Goal: Information Seeking & Learning: Learn about a topic

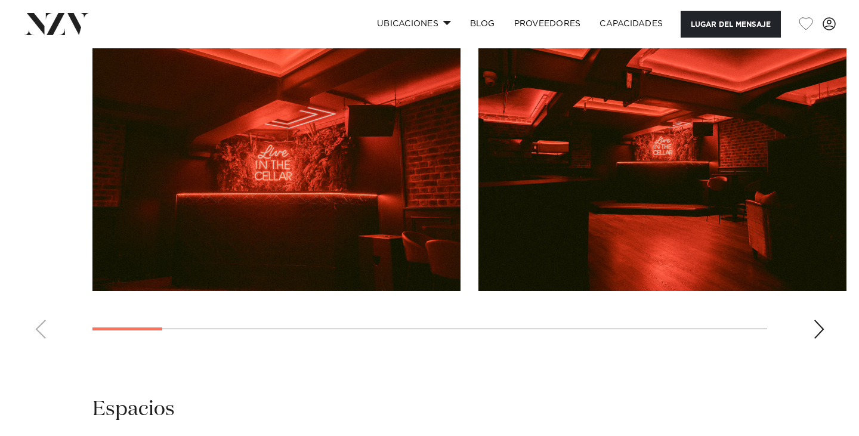
scroll to position [1133, 0]
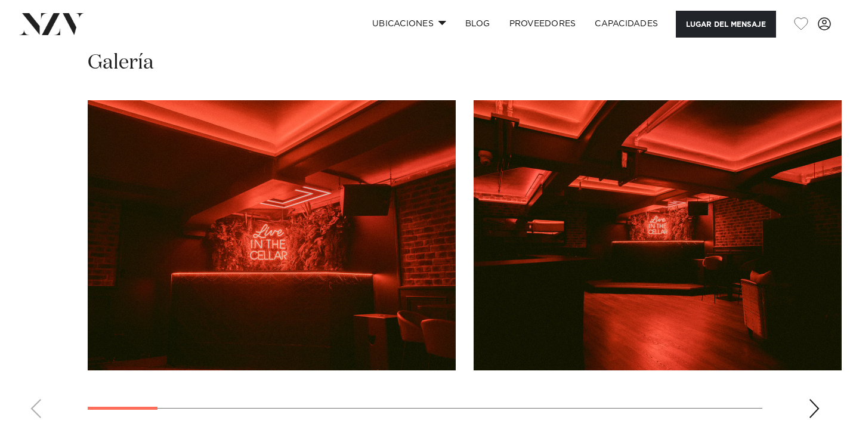
click at [771, 311] on img "2 / 17" at bounding box center [658, 235] width 368 height 270
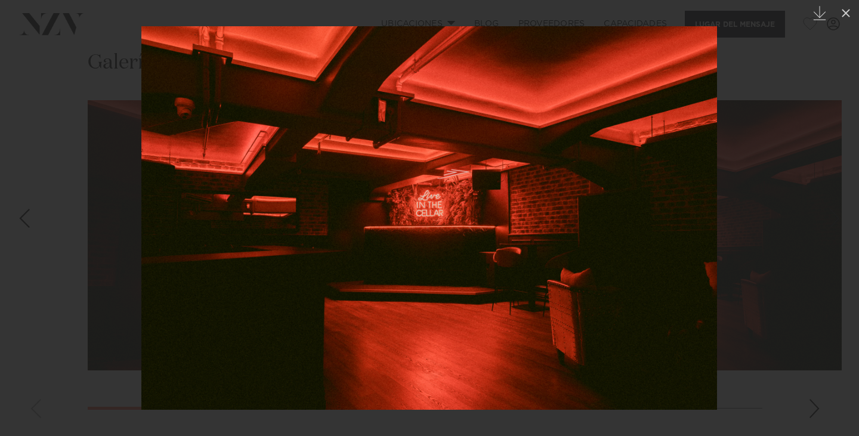
click at [774, 273] on div at bounding box center [429, 218] width 859 height 436
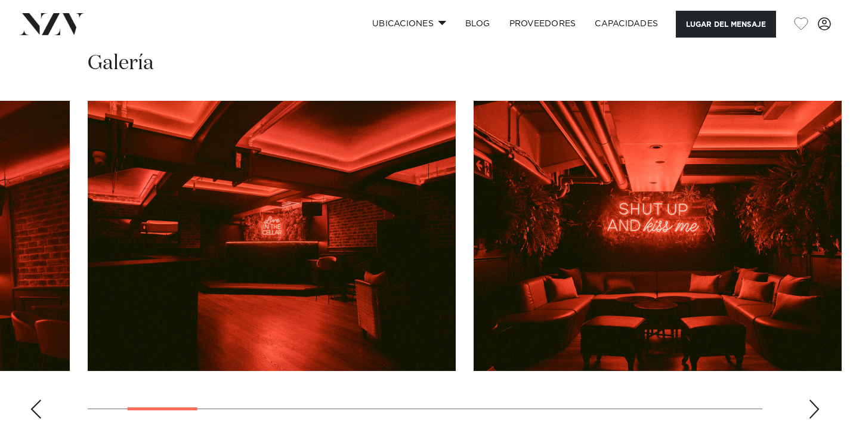
scroll to position [1133, 0]
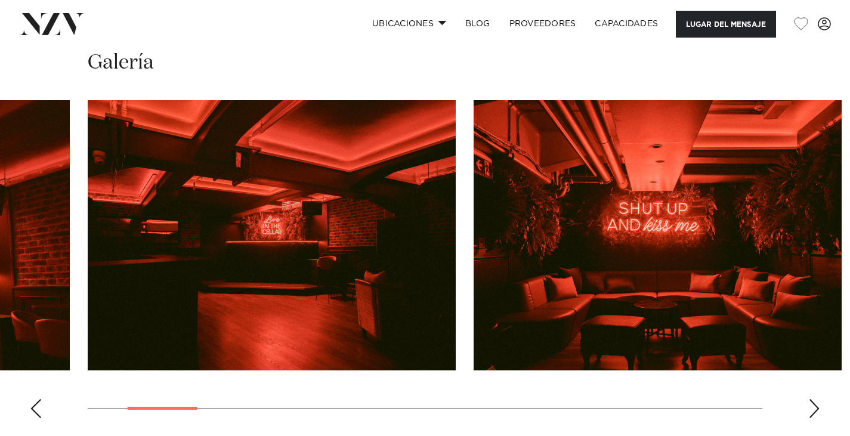
click at [818, 407] on div "Siguiente diapositiva" at bounding box center [814, 408] width 12 height 19
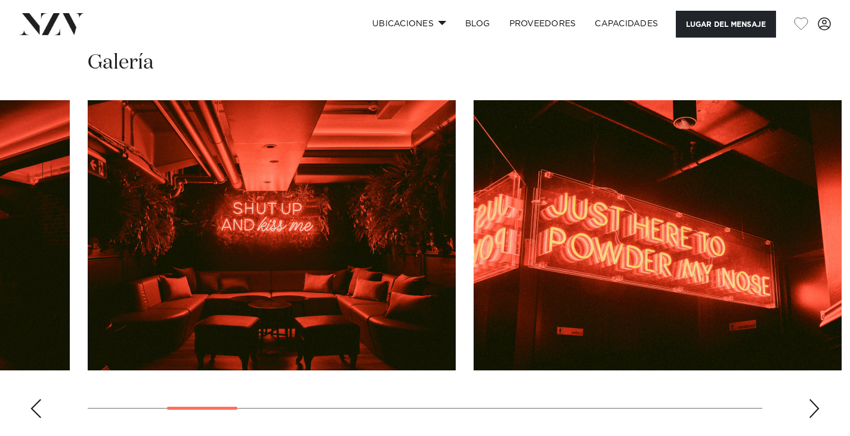
click at [817, 409] on div "Siguiente diapositiva" at bounding box center [814, 408] width 12 height 19
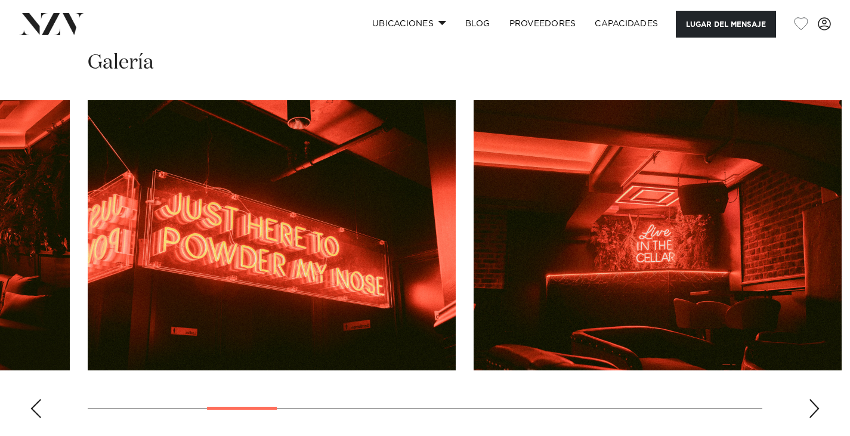
click at [814, 407] on div "Siguiente diapositiva" at bounding box center [814, 408] width 12 height 19
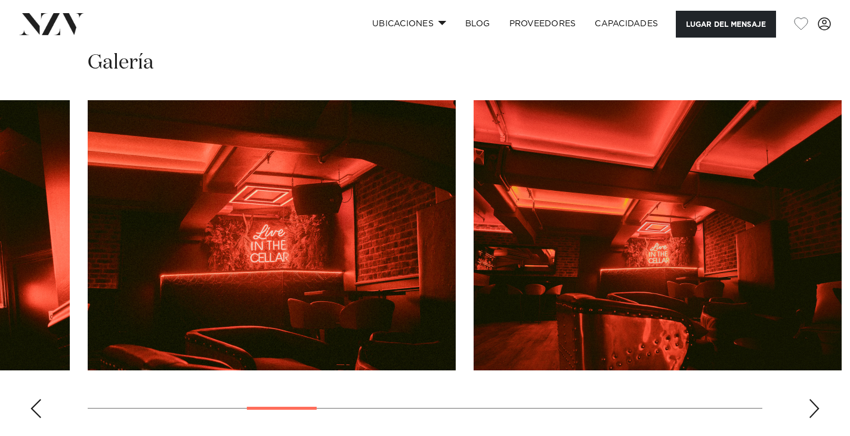
click at [814, 407] on div "Siguiente diapositiva" at bounding box center [814, 408] width 12 height 19
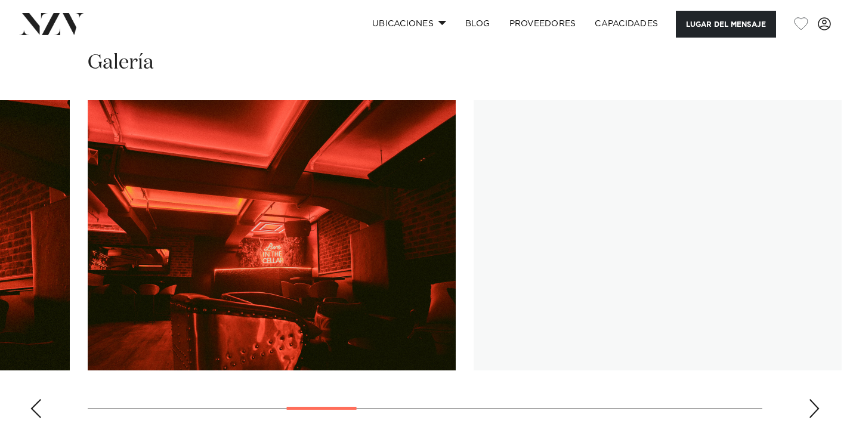
click at [814, 407] on div "Siguiente diapositiva" at bounding box center [814, 408] width 12 height 19
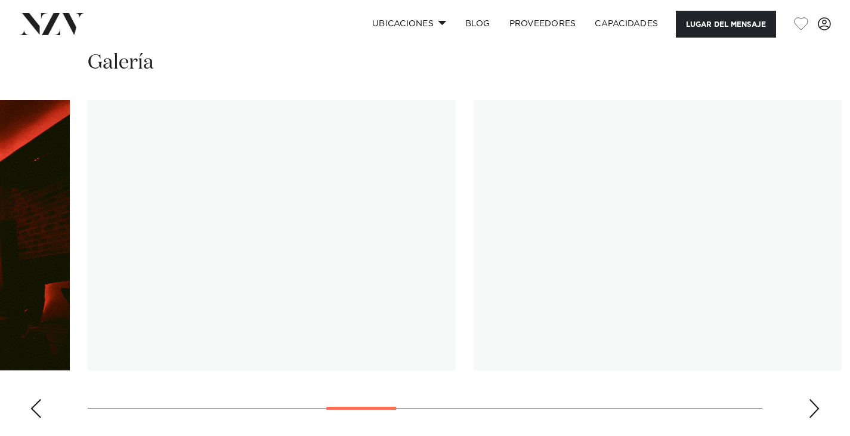
click at [814, 407] on div "Siguiente diapositiva" at bounding box center [814, 408] width 12 height 19
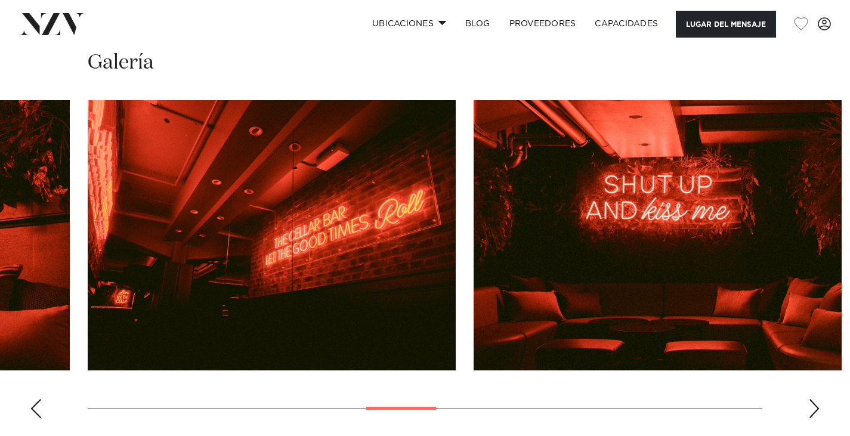
click at [814, 407] on div "Siguiente diapositiva" at bounding box center [814, 408] width 12 height 19
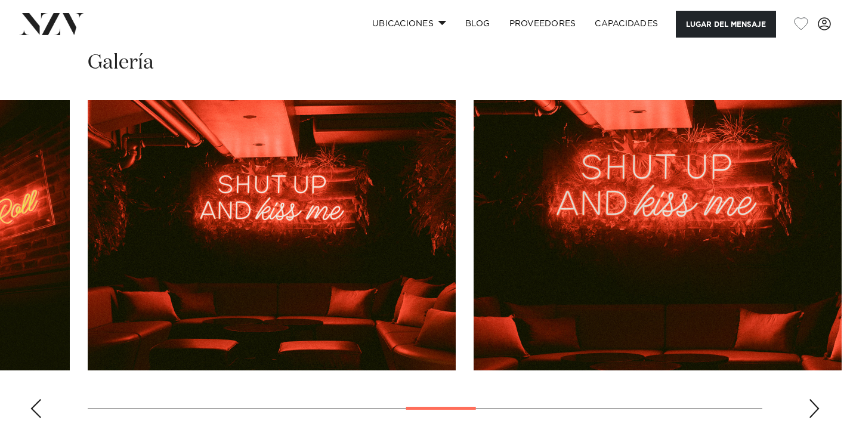
click at [814, 407] on div "Siguiente diapositiva" at bounding box center [814, 408] width 12 height 19
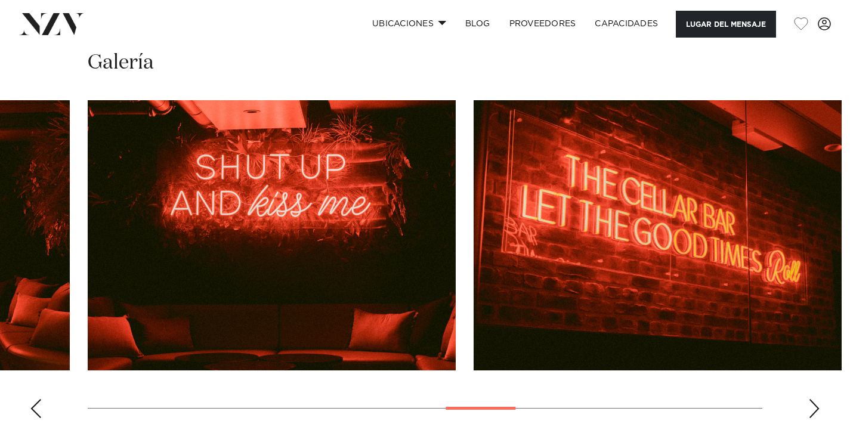
click at [814, 407] on div "Siguiente diapositiva" at bounding box center [814, 408] width 12 height 19
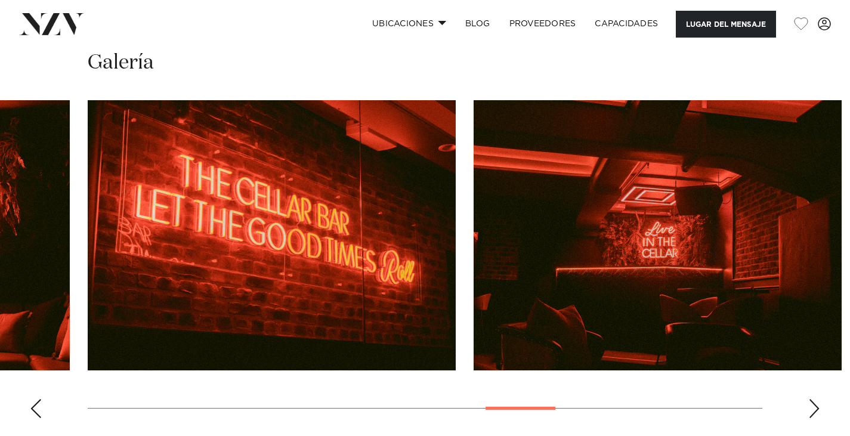
click at [814, 407] on div "Siguiente diapositiva" at bounding box center [814, 408] width 12 height 19
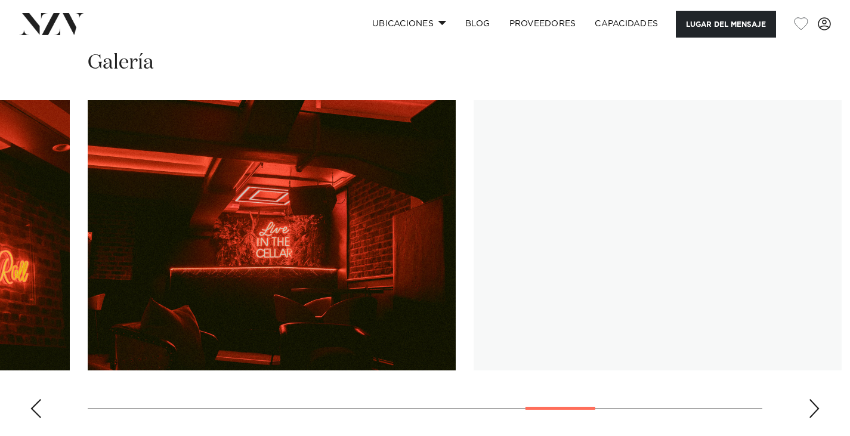
click at [814, 407] on div "Siguiente diapositiva" at bounding box center [814, 408] width 12 height 19
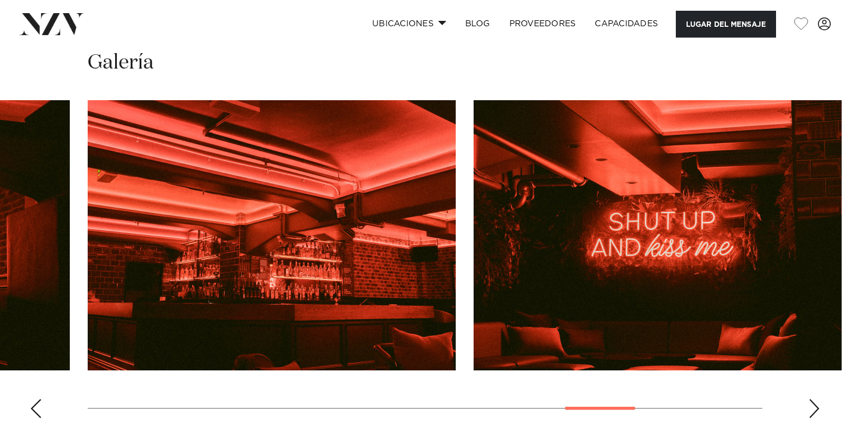
click at [814, 407] on div "Siguiente diapositiva" at bounding box center [814, 408] width 12 height 19
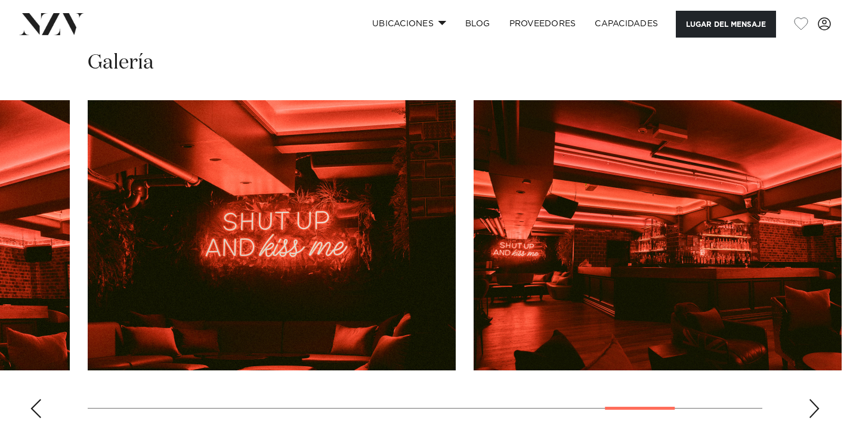
click at [814, 407] on div "Siguiente diapositiva" at bounding box center [814, 408] width 12 height 19
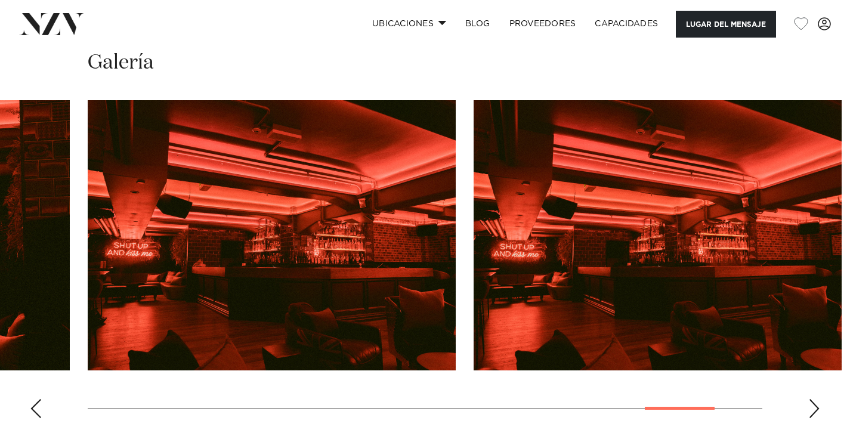
click at [814, 407] on div "Siguiente diapositiva" at bounding box center [814, 408] width 12 height 19
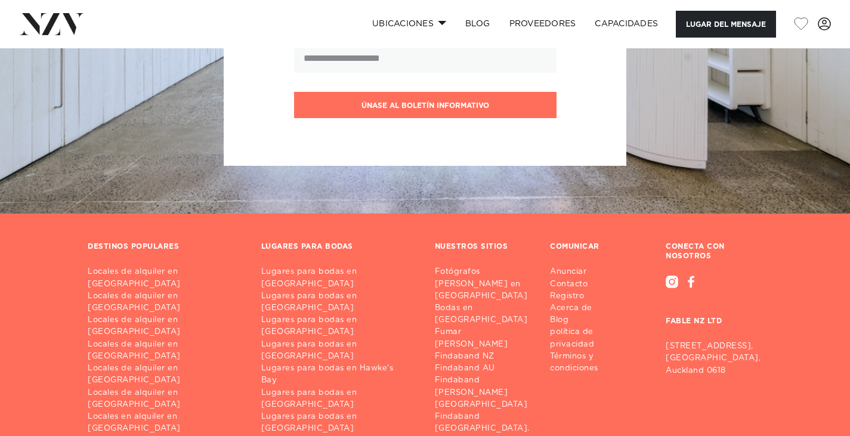
scroll to position [2072, 0]
